Goal: Task Accomplishment & Management: Complete application form

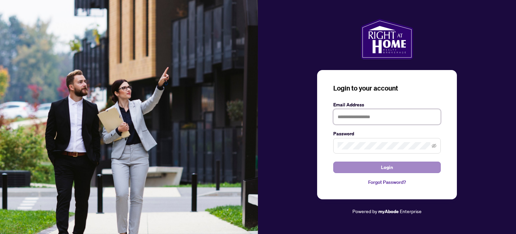
type input "**********"
click at [380, 170] on button "Login" at bounding box center [387, 166] width 108 height 11
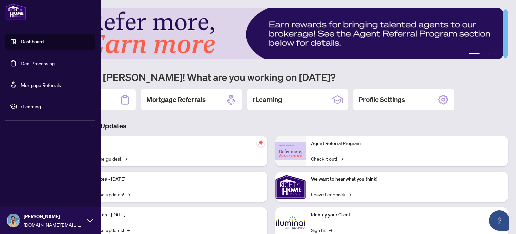
click at [24, 63] on link "Deal Processing" at bounding box center [38, 63] width 34 height 6
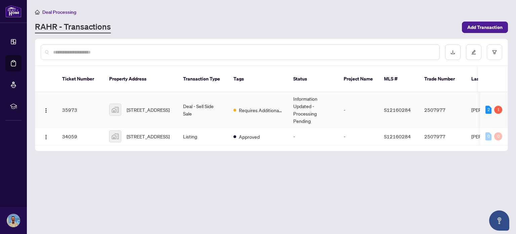
click at [173, 100] on td "[STREET_ADDRESS]" at bounding box center [141, 109] width 74 height 35
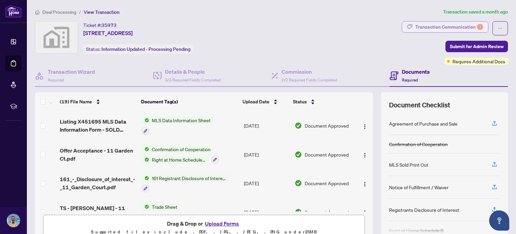
click at [445, 24] on div "Transaction Communication 1" at bounding box center [449, 27] width 68 height 11
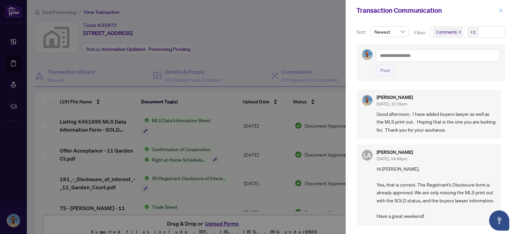
click at [501, 10] on icon "close" at bounding box center [501, 10] width 5 height 5
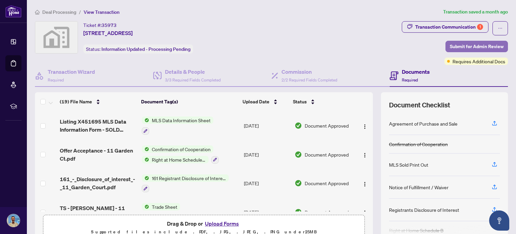
click at [456, 46] on span "Submit for Admin Review" at bounding box center [477, 46] width 54 height 11
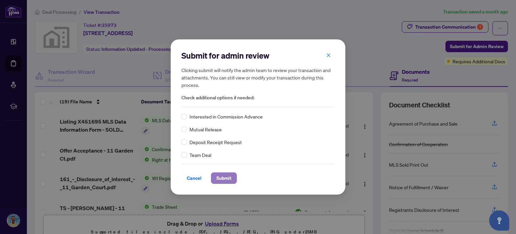
drag, startPoint x: 223, startPoint y: 178, endPoint x: 219, endPoint y: 175, distance: 4.7
click at [219, 175] on span "Submit" at bounding box center [223, 177] width 15 height 11
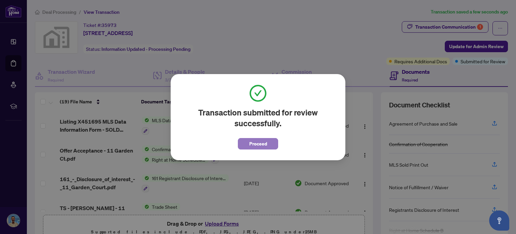
click at [266, 144] on span "Proceed" at bounding box center [258, 143] width 18 height 11
